Goal: Information Seeking & Learning: Learn about a topic

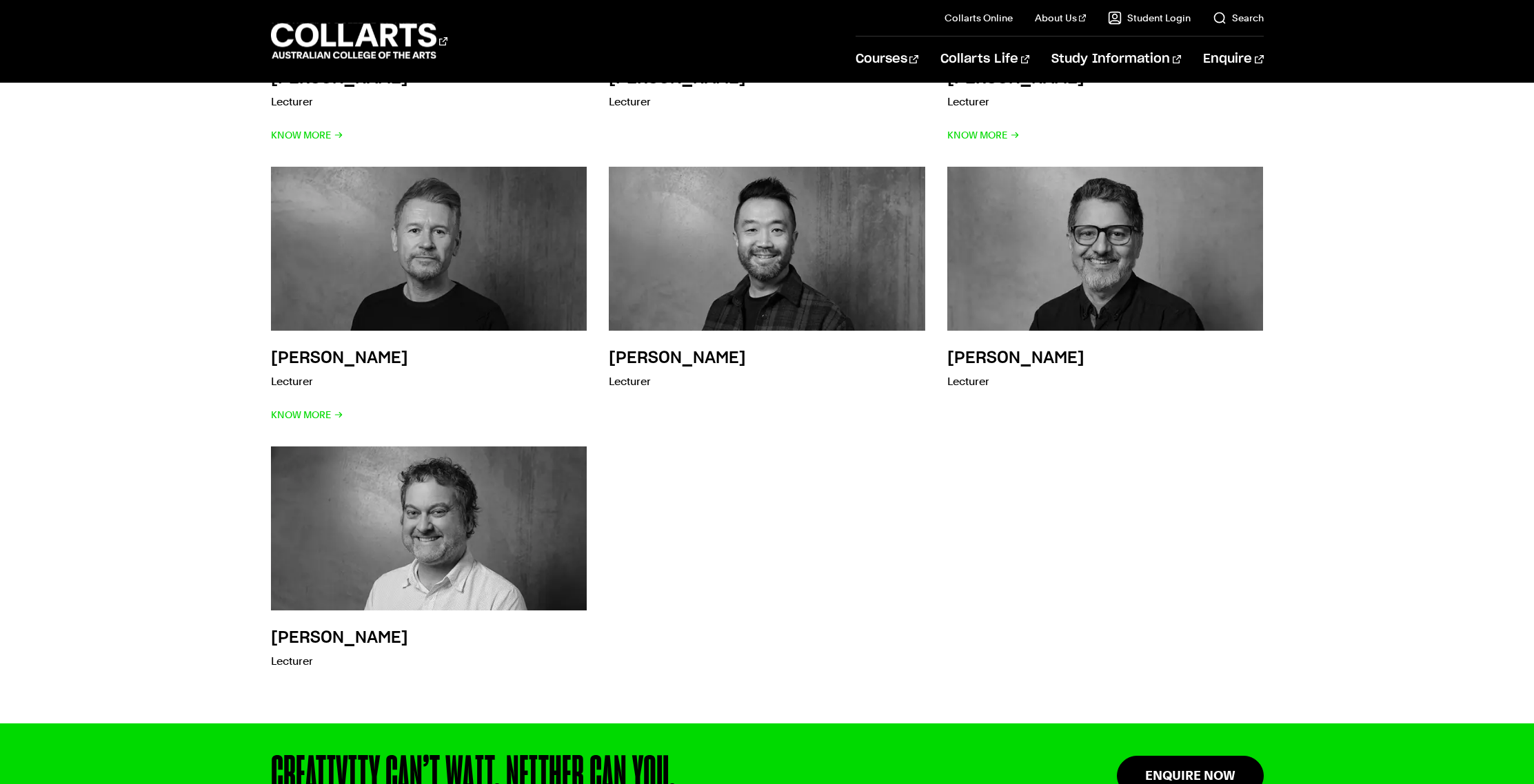
scroll to position [3999, 0]
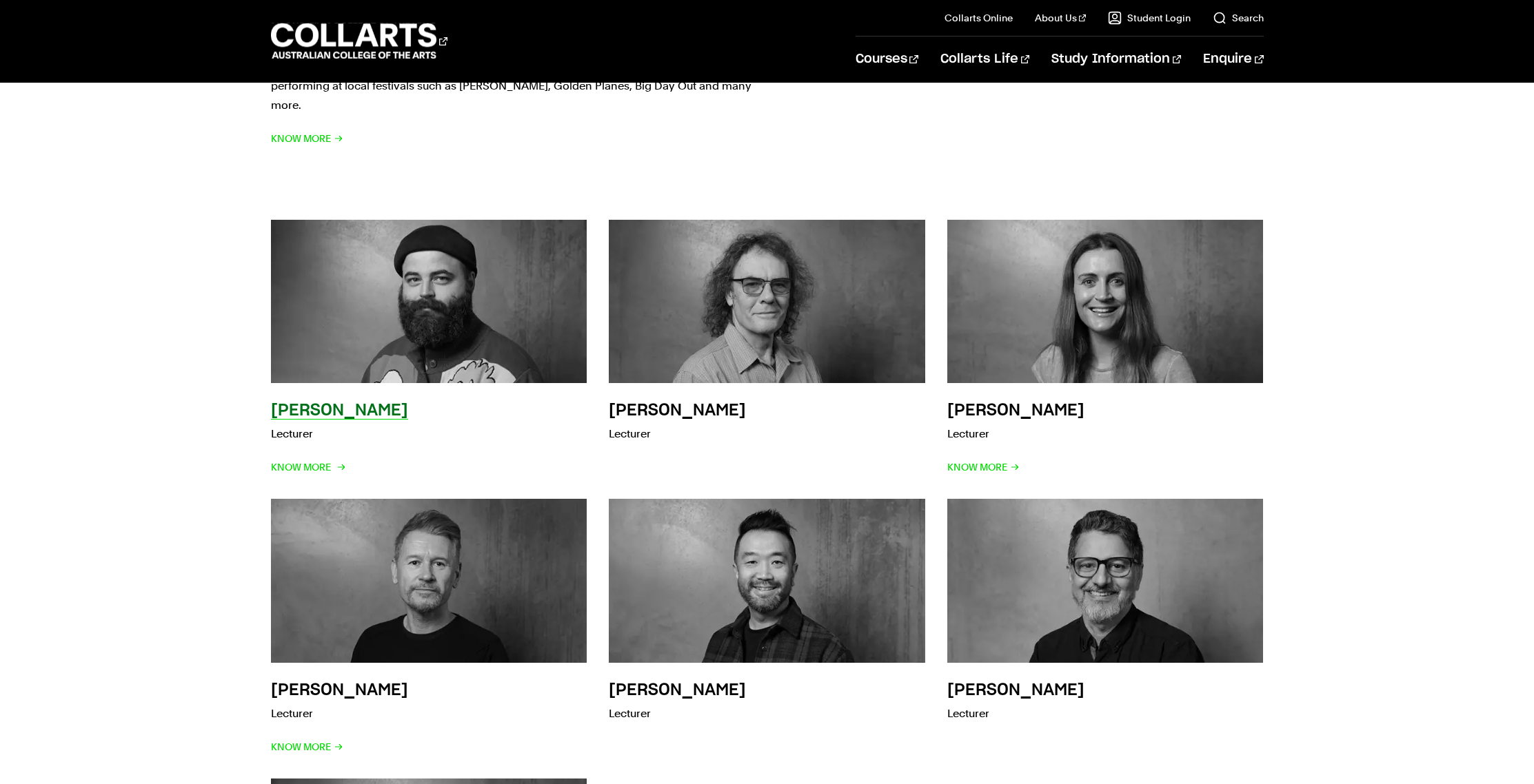
click at [304, 424] on p "Lecturer" at bounding box center [339, 434] width 137 height 19
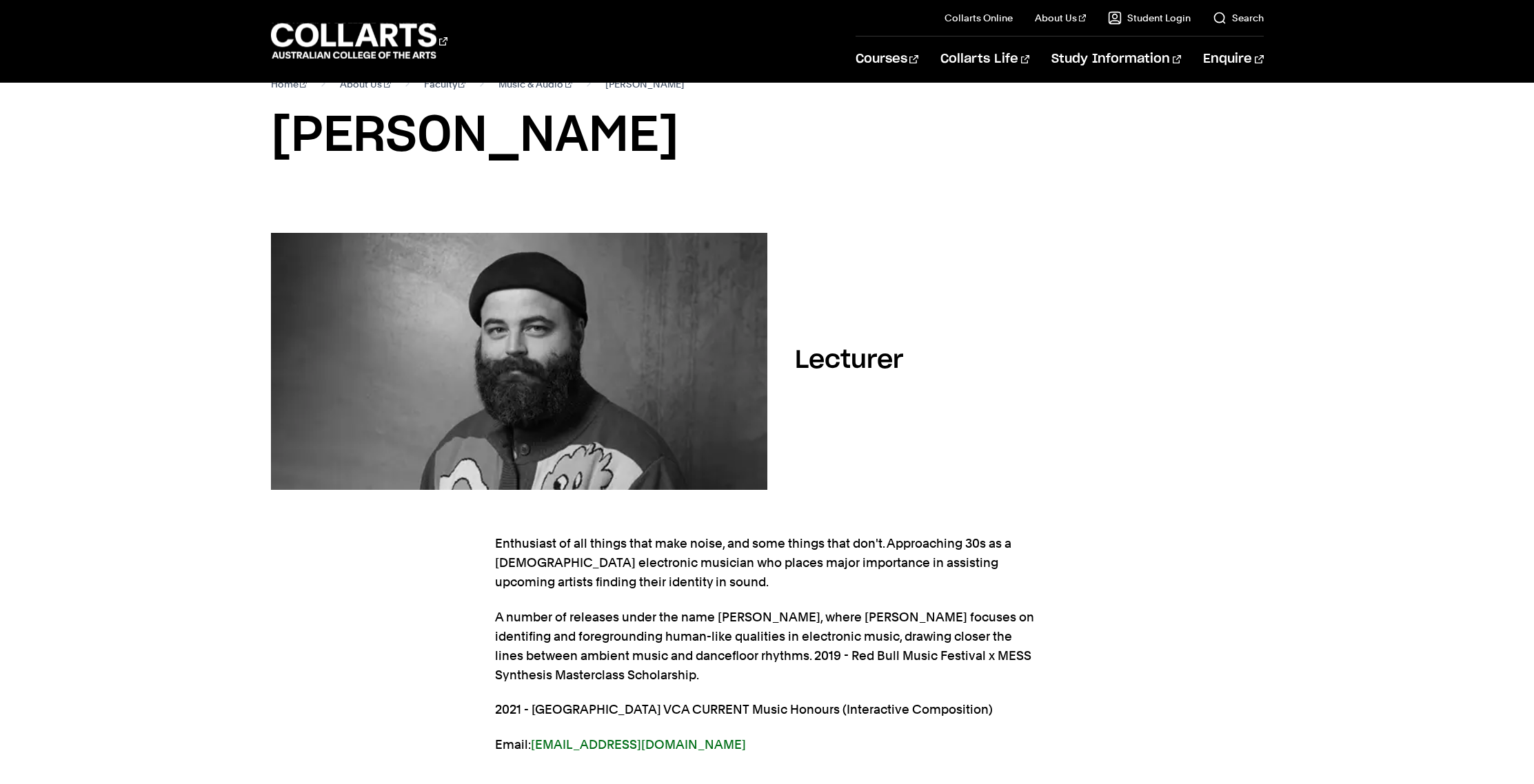
scroll to position [496, 0]
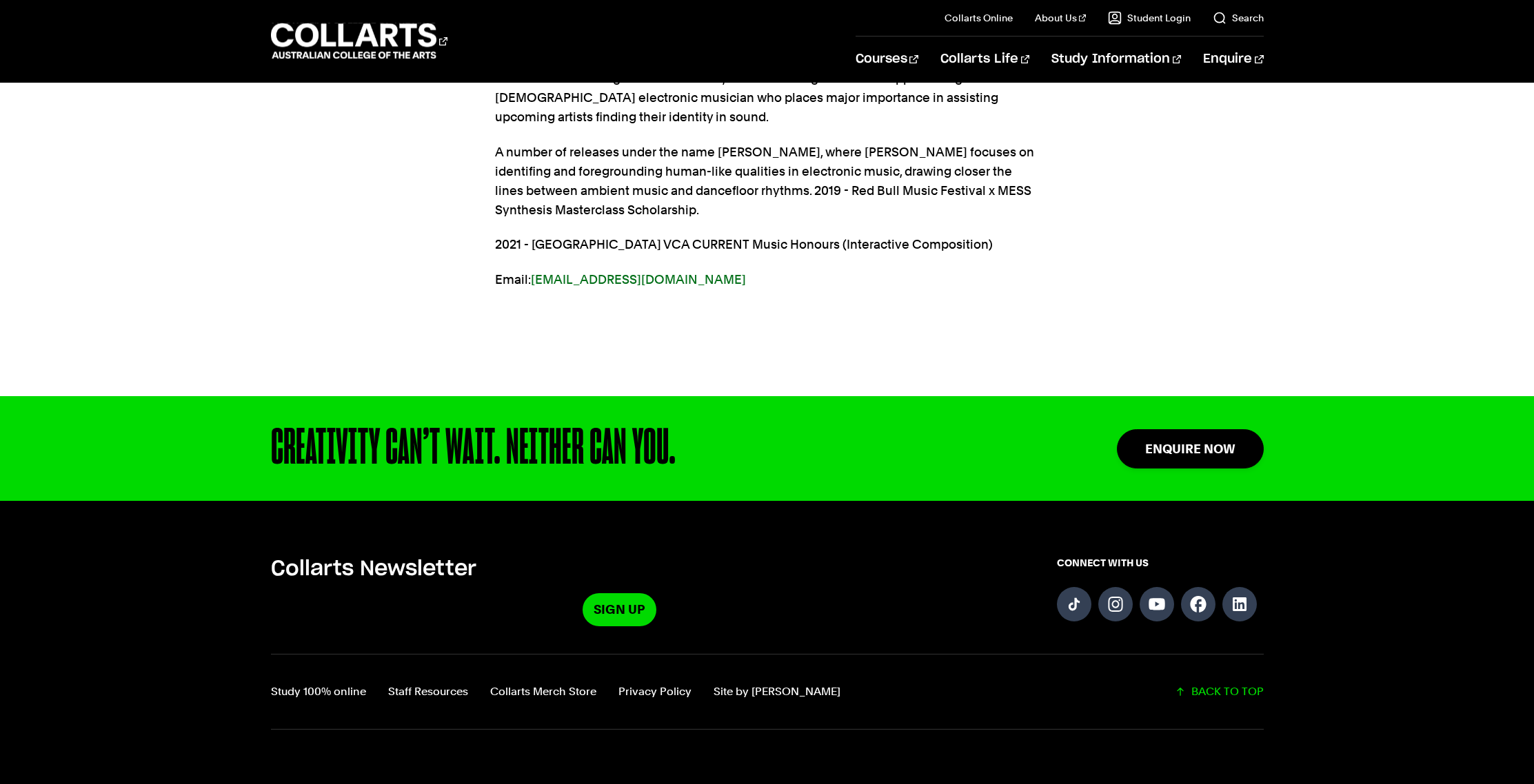
click at [795, 194] on p "A number of releases under the name [PERSON_NAME], where [PERSON_NAME] focuses …" at bounding box center [767, 181] width 544 height 77
click at [558, 252] on p "2021 - UNIVERSITY OF MELBOURNE VCA CURRENT Music Honours (Interactive Compositi…" at bounding box center [767, 244] width 544 height 19
click at [1009, 335] on section "Enthusiast of all things that make noise, and some things that don't. Approachi…" at bounding box center [767, 221] width 544 height 350
